Goal: Navigation & Orientation: Go to known website

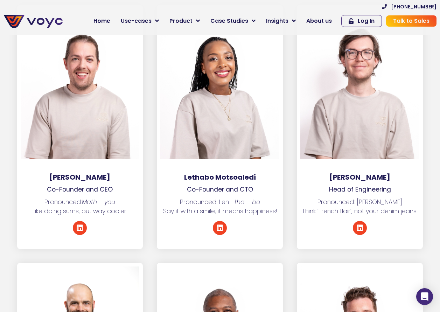
scroll to position [980, 0]
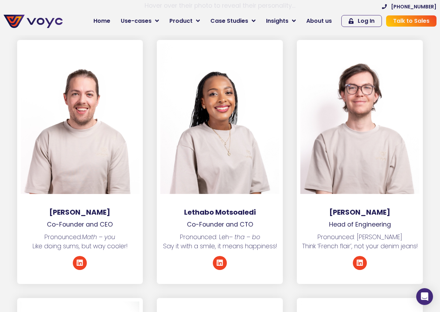
drag, startPoint x: 116, startPoint y: 238, endPoint x: 91, endPoint y: 251, distance: 28.6
click at [116, 239] on p "Pronounced: Math – you Like doing sums, but way cooler!" at bounding box center [80, 241] width 126 height 19
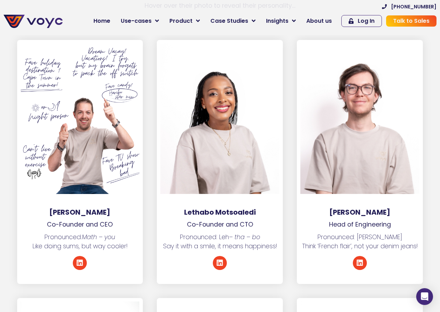
click at [69, 157] on div at bounding box center [80, 118] width 119 height 151
click at [104, 91] on div at bounding box center [80, 118] width 119 height 151
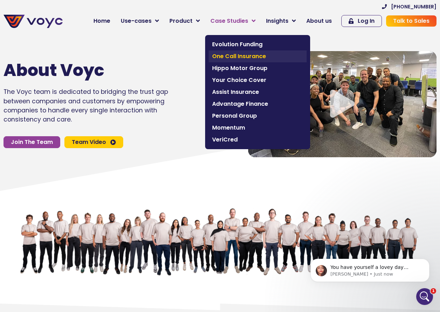
scroll to position [0, 0]
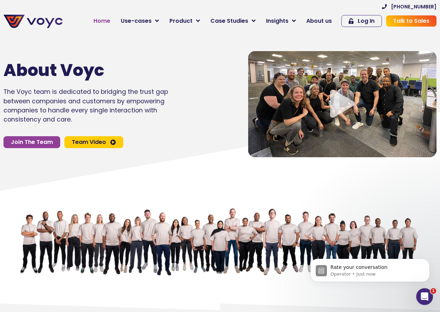
click at [110, 24] on span "Home" at bounding box center [101, 21] width 17 height 8
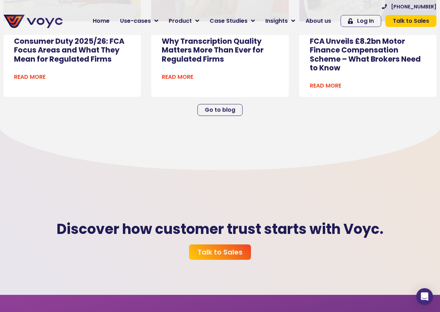
scroll to position [2135, 0]
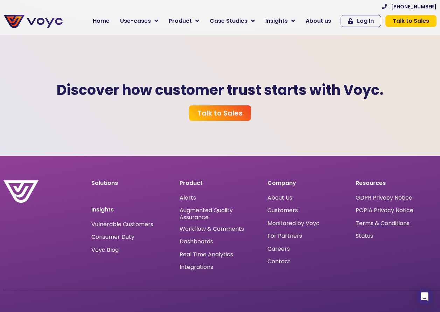
click at [27, 13] on div at bounding box center [33, 18] width 66 height 28
click at [30, 28] on img at bounding box center [33, 21] width 59 height 13
